Goal: Information Seeking & Learning: Learn about a topic

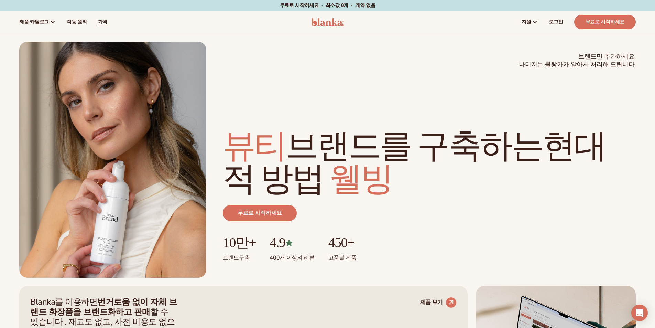
click at [98, 23] on font "가격" at bounding box center [102, 22] width 9 height 7
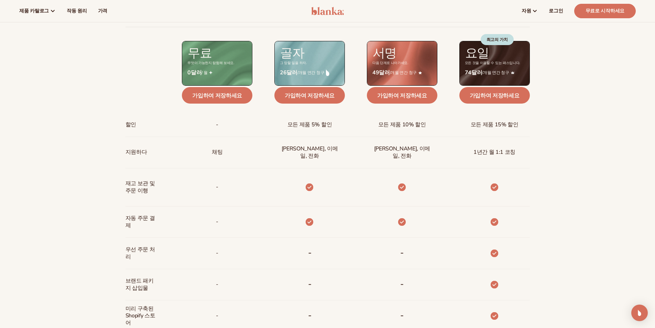
scroll to position [241, 0]
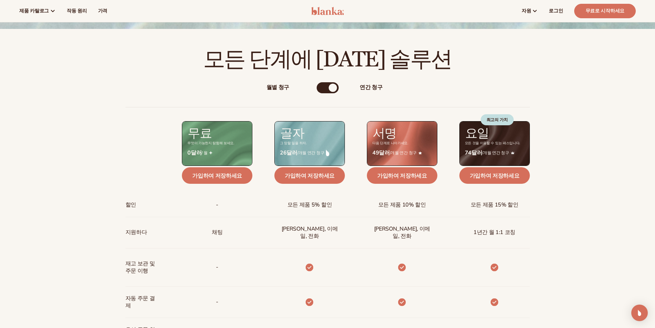
click at [281, 88] on font "월별 청구" at bounding box center [277, 88] width 23 height 8
click at [374, 83] on div "월별 청구 연간 청구 월별 청구 연간 청구 할인 지원하다 재고 보관 및   주문 이행 자동 주문 결제 우선 주문 처리 브랜드 패키지 삽입물 미…" at bounding box center [327, 301] width 443 height 461
click at [374, 84] on font "연간 청구" at bounding box center [371, 88] width 23 height 8
click at [278, 88] on font "월별 청구" at bounding box center [277, 88] width 23 height 8
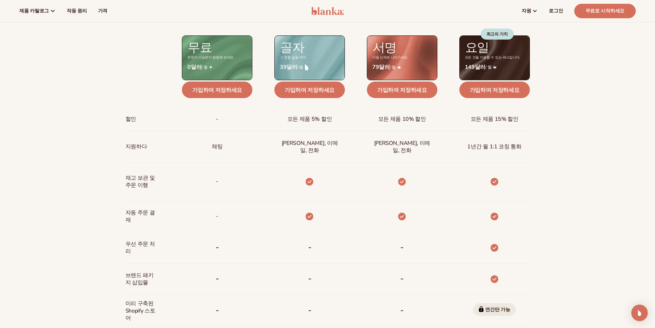
scroll to position [321, 0]
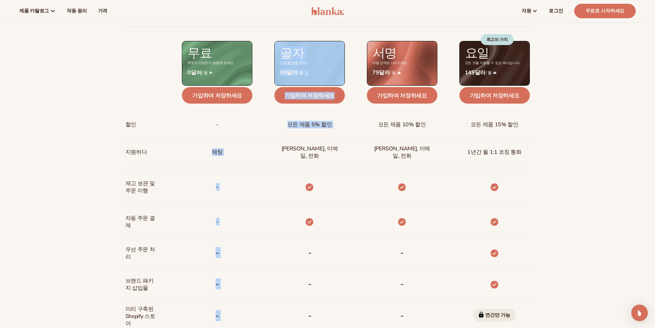
drag, startPoint x: 228, startPoint y: 150, endPoint x: 268, endPoint y: 151, distance: 39.6
click at [268, 151] on div "할인 지원하다 재고 보관 및   주문 이행 자동 주문 결제 우선 주문 처리 브랜드 패키지 삽입물 미리 구축된 Shopify 스토어 무료 샘플 …" at bounding box center [328, 230] width 404 height 406
click at [268, 151] on div "채팅, 이메일, 전화" at bounding box center [298, 152] width 92 height 31
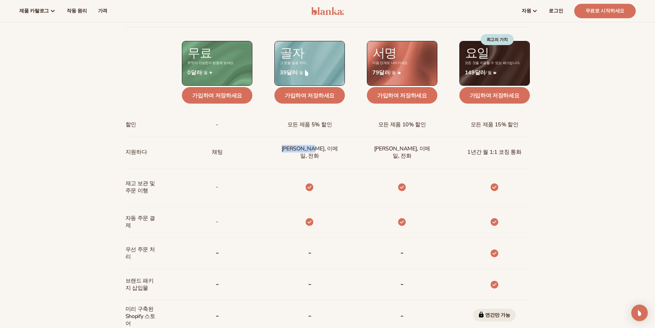
drag, startPoint x: 289, startPoint y: 155, endPoint x: 335, endPoint y: 154, distance: 46.4
click at [335, 154] on div "채팅, 이메일, 전화" at bounding box center [298, 152] width 92 height 31
click at [335, 154] on font "채팅, 이메일, 전화" at bounding box center [310, 152] width 56 height 15
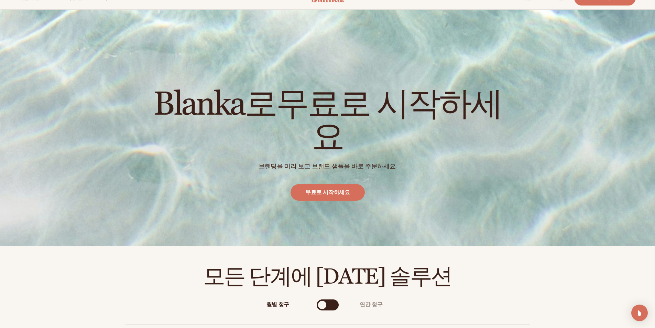
scroll to position [0, 0]
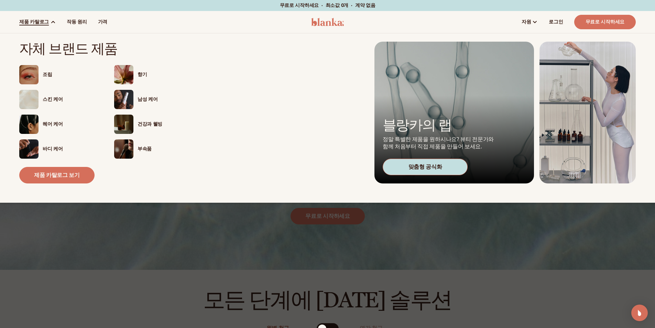
click at [54, 101] on font "스킨 케어" at bounding box center [53, 99] width 20 height 7
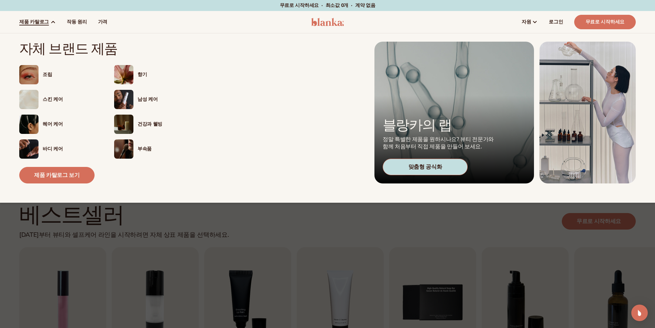
click at [123, 151] on img at bounding box center [123, 148] width 19 height 19
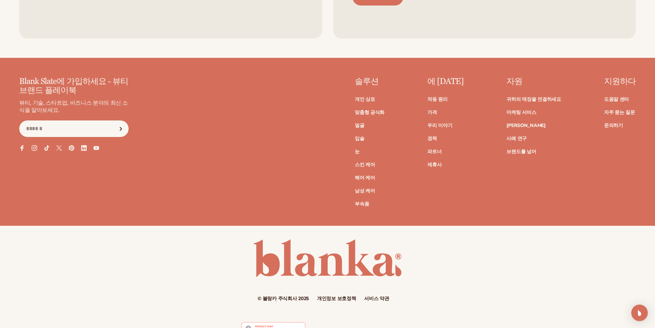
scroll to position [1338, 0]
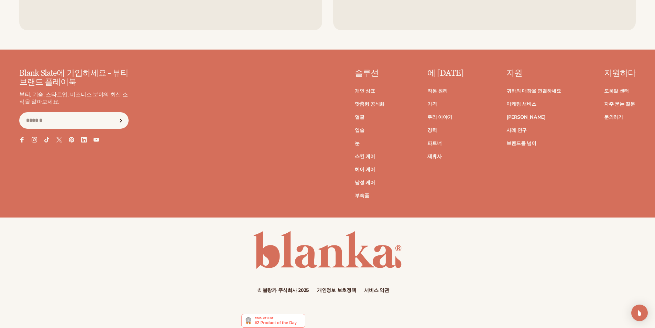
click at [442, 140] on font "파트너" at bounding box center [434, 143] width 14 height 7
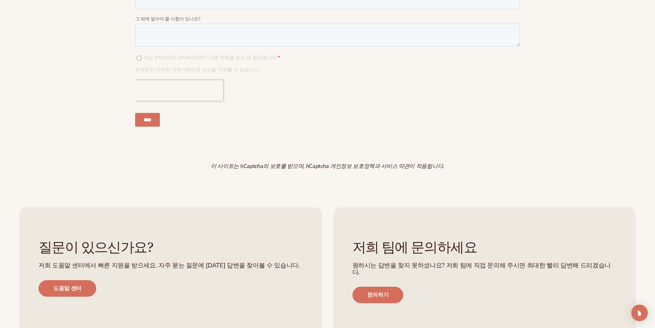
scroll to position [1123, 0]
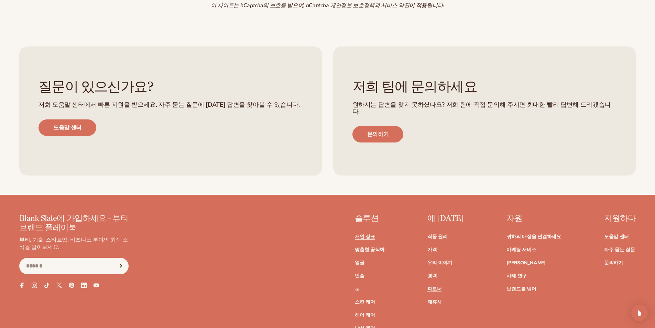
click at [375, 233] on font "개인 상표" at bounding box center [365, 236] width 20 height 7
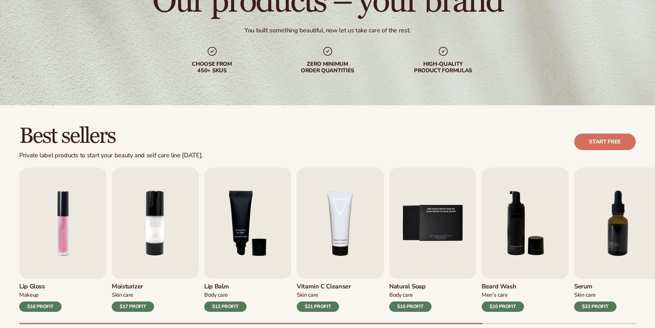
scroll to position [80, 0]
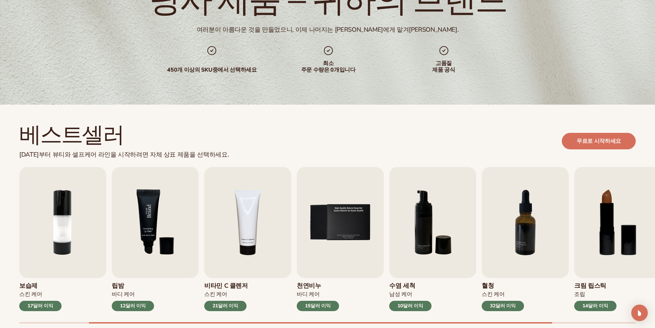
click at [160, 255] on img "3 / 9" at bounding box center [155, 222] width 87 height 111
click at [139, 304] on font "12달러 이익" at bounding box center [132, 305] width 25 height 7
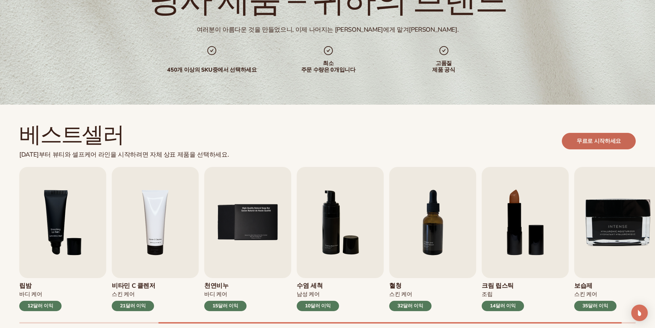
click at [597, 140] on font "무료로 시작하세요" at bounding box center [599, 141] width 44 height 8
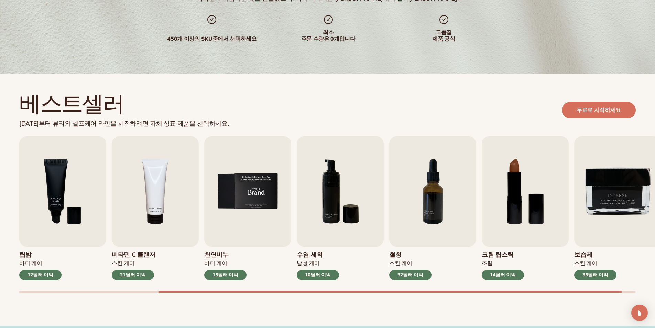
scroll to position [161, 0]
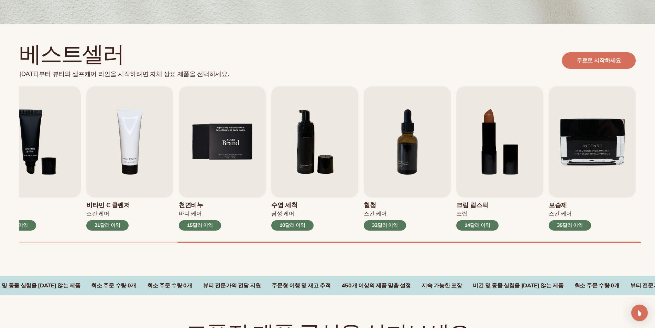
click at [230, 147] on img "5 / 9" at bounding box center [222, 141] width 87 height 111
click at [324, 143] on img "6 / 9" at bounding box center [314, 141] width 87 height 111
click at [288, 227] on font "10달러 이익" at bounding box center [292, 225] width 25 height 7
click at [385, 225] on font "32달러 이익" at bounding box center [384, 225] width 25 height 7
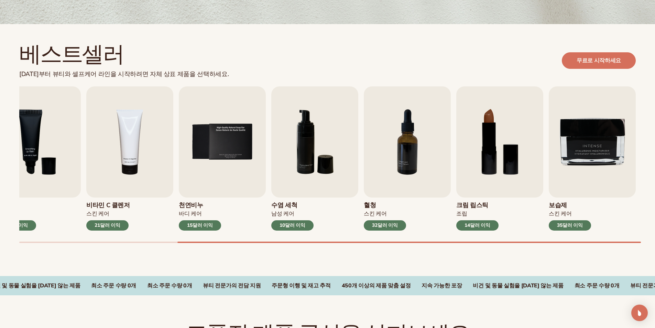
click at [339, 269] on div "베스트셀러 오늘부터 뷰티와 셀프케어 라인을 시작하려면 자체 상표 제품을 선택하세요. 무료로 시작하세요 립글로스 조립 16달러 이익 보습제 스킨…" at bounding box center [327, 150] width 655 height 252
click at [422, 287] on font "지속 가능한 포장" at bounding box center [442, 286] width 40 height 8
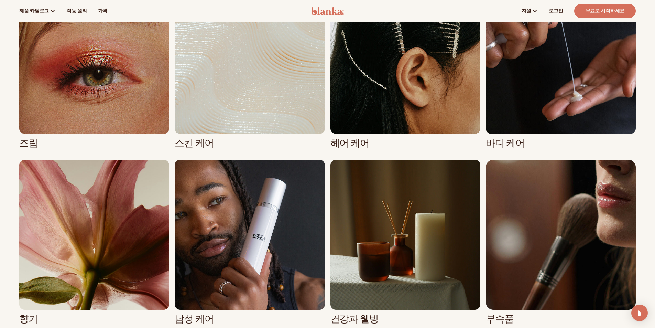
scroll to position [401, 0]
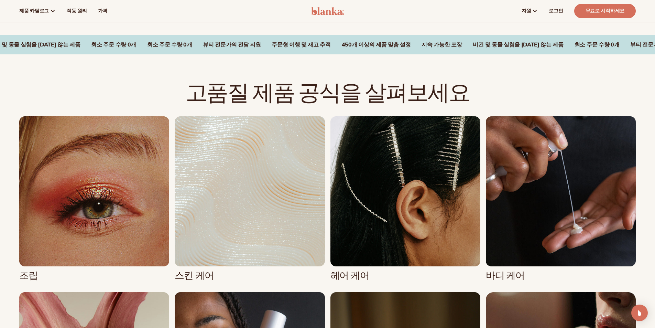
click at [386, 159] on link "3 / 8" at bounding box center [405, 198] width 150 height 165
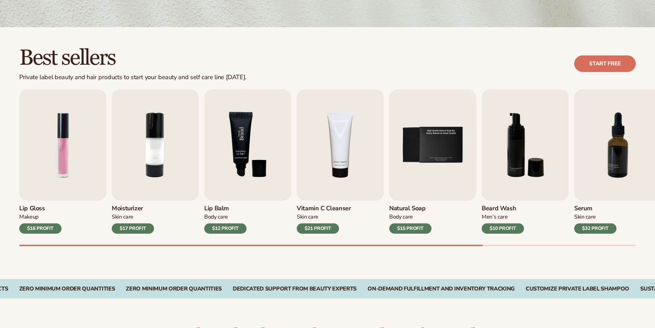
scroll to position [161, 0]
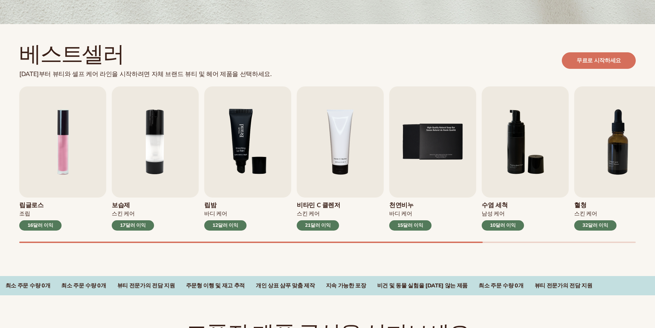
click at [269, 157] on img "3 / 9" at bounding box center [247, 141] width 87 height 111
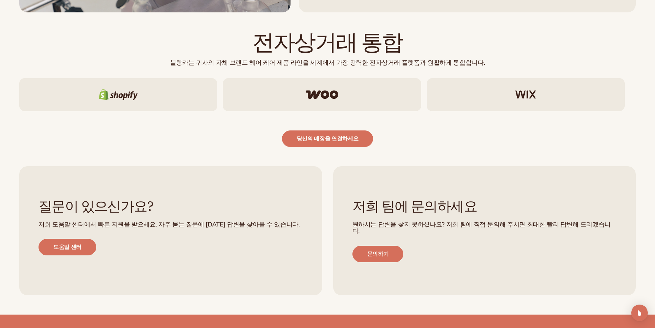
scroll to position [1203, 0]
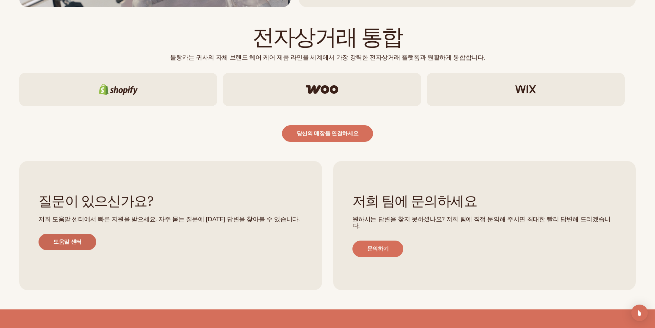
click at [88, 247] on link "도움말 센터" at bounding box center [68, 241] width 58 height 17
